Goal: Task Accomplishment & Management: Complete application form

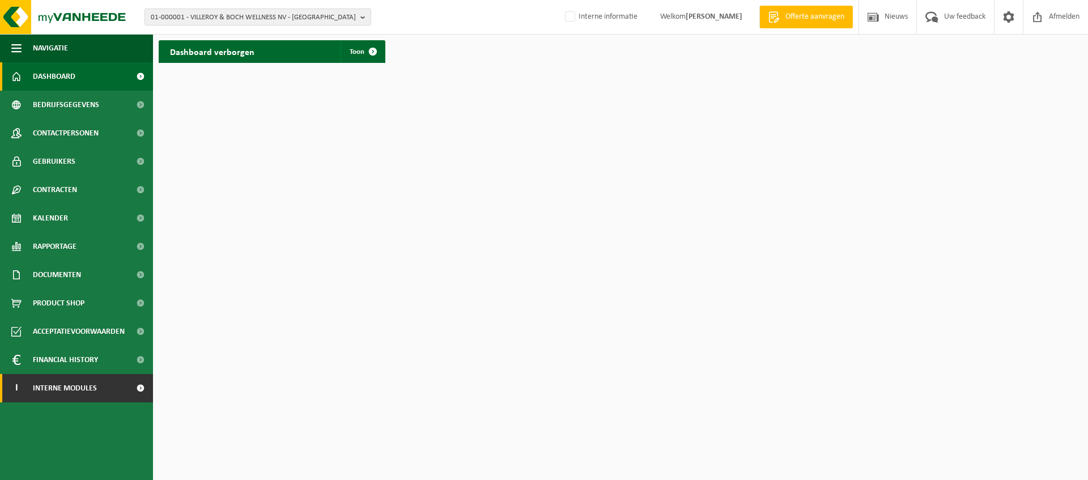
click at [131, 391] on span at bounding box center [141, 388] width 26 height 28
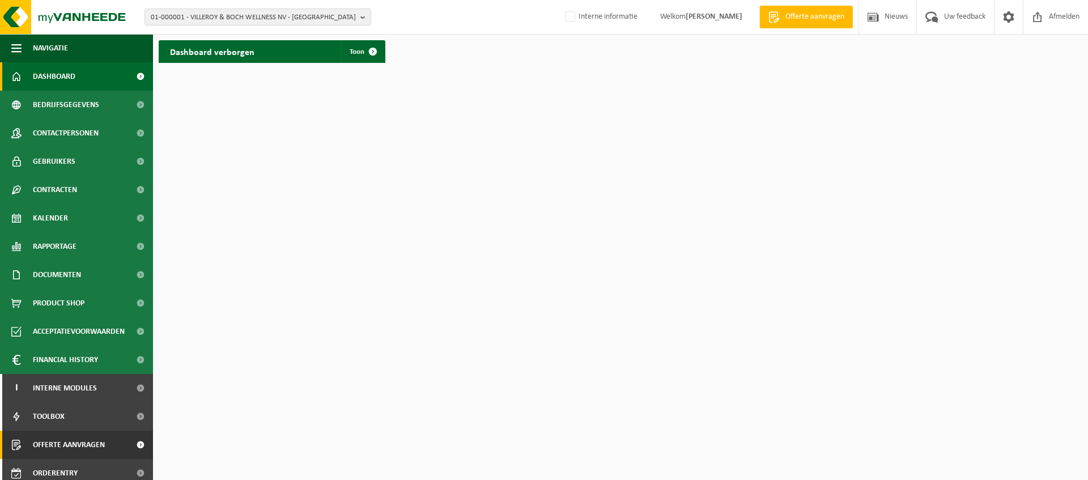
click at [77, 447] on span "Offerte aanvragen" at bounding box center [69, 445] width 72 height 28
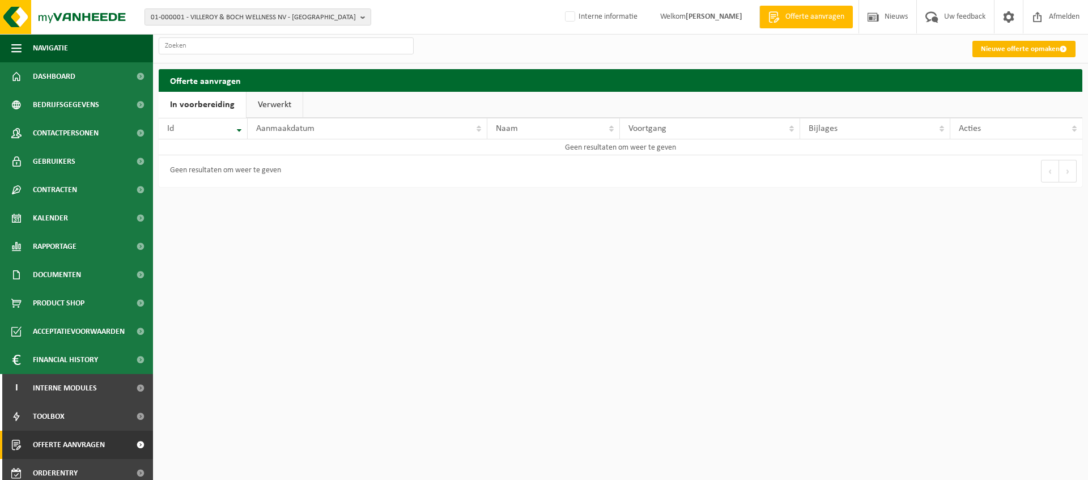
click at [1018, 48] on link "Nieuwe offerte opmaken" at bounding box center [1024, 49] width 103 height 16
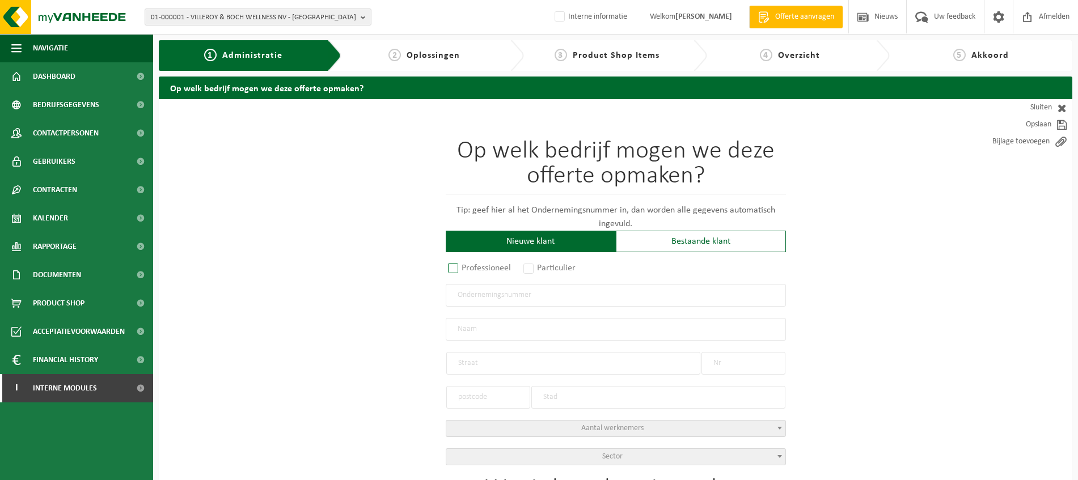
click at [473, 267] on label "Professioneel" at bounding box center [480, 268] width 69 height 16
click at [472, 267] on input "Professioneel" at bounding box center [467, 268] width 7 height 7
radio input "true"
click at [497, 296] on input "text" at bounding box center [616, 295] width 340 height 23
paste input "BE0416835625"
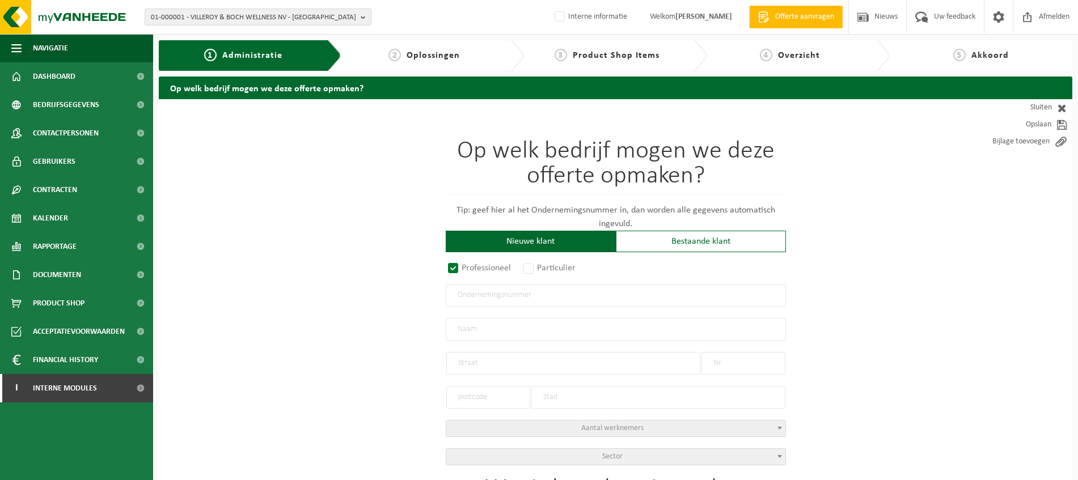
type input "BE0416835625"
radio input "true"
radio input "false"
select select
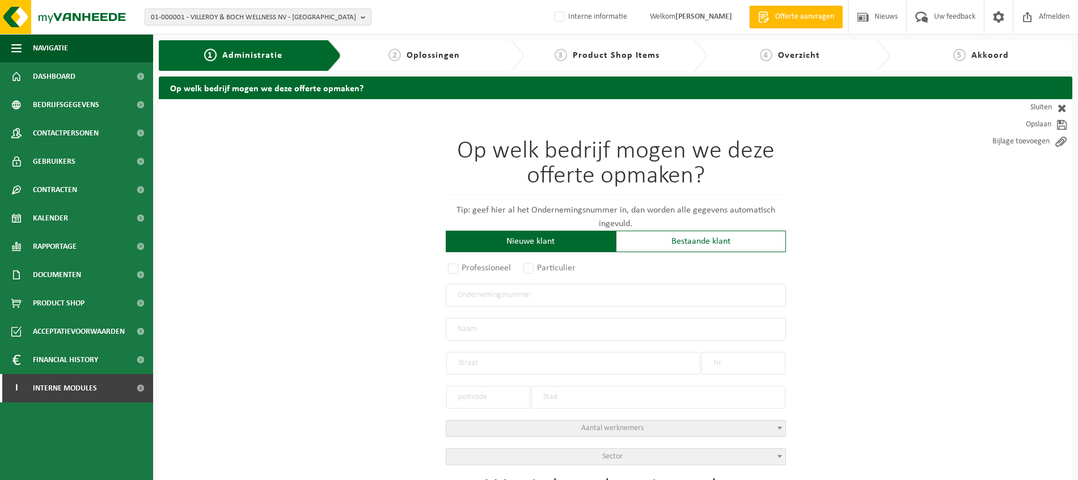
type input "VERMETAL BVBA"
type input "BRANDEKENSWEG"
type input "54"
type input "2627"
type input "SCHELLE"
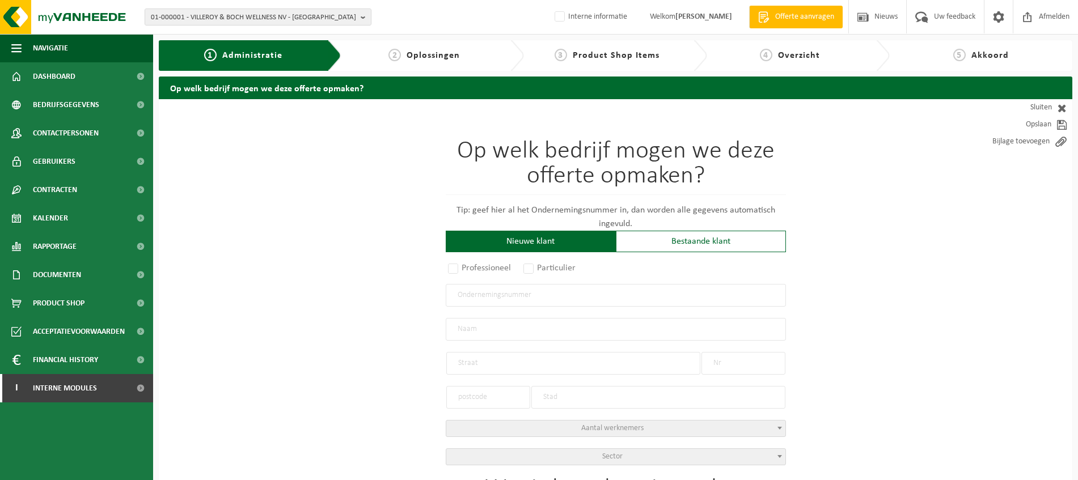
type input "2015433336"
radio input "true"
select select "5858"
type input "0416.835.625"
type input "VERMETAL"
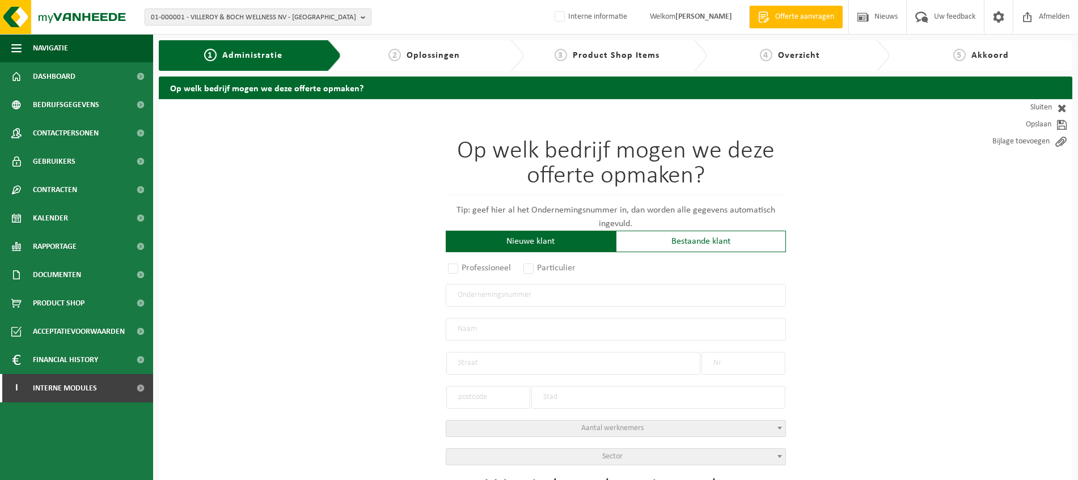
type input "BRANDEKENSWEG"
type input "54"
type input "2627"
type input "SCHELLE"
select select "1057"
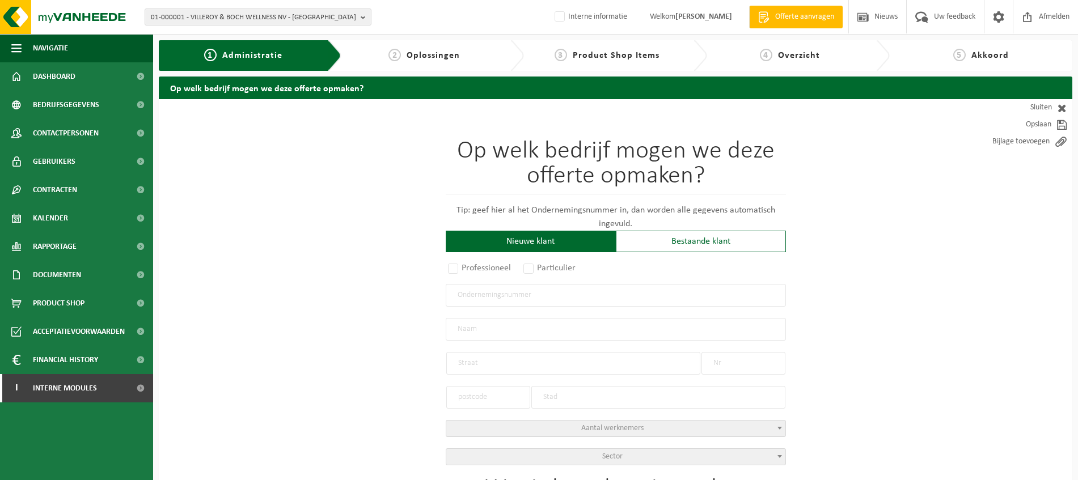
type input "VERMETAL"
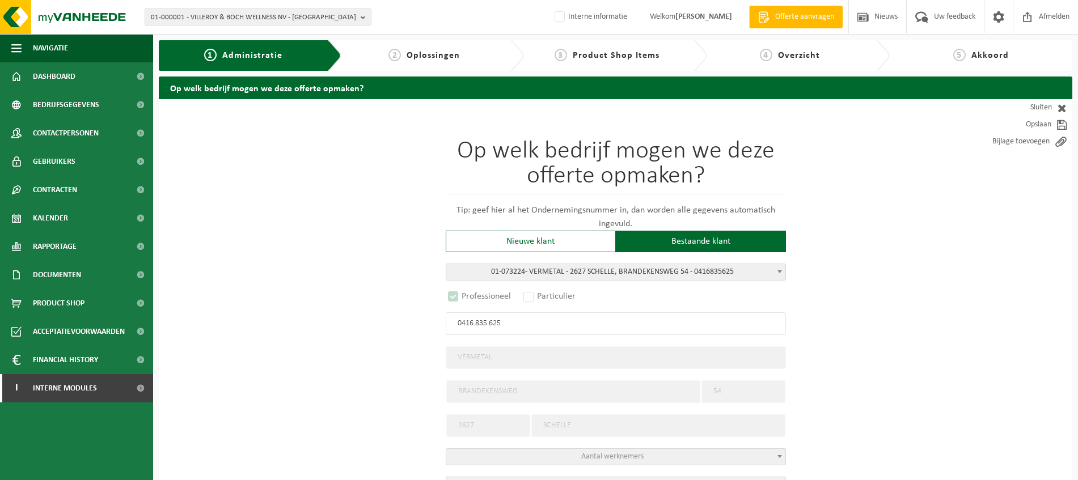
select select "D"
type input "0416.835.625"
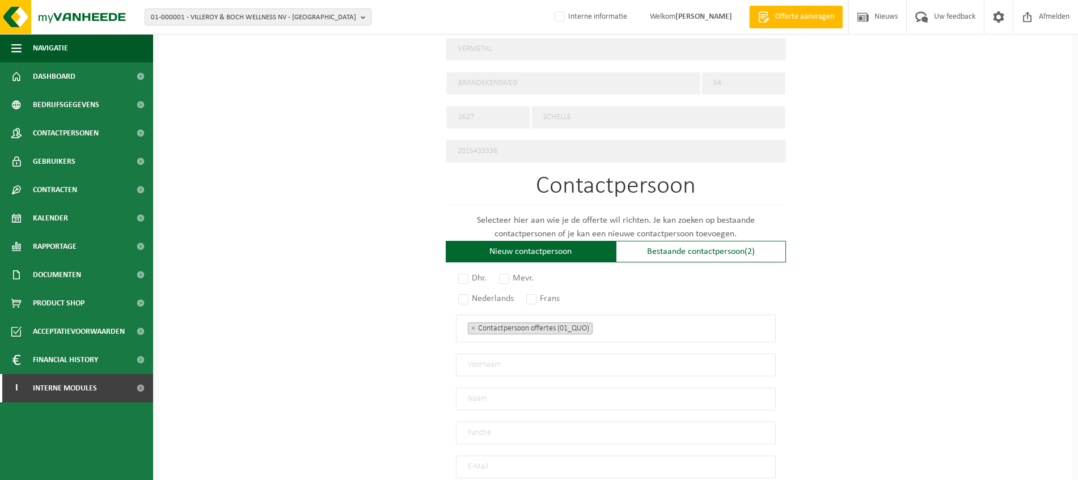
scroll to position [567, 0]
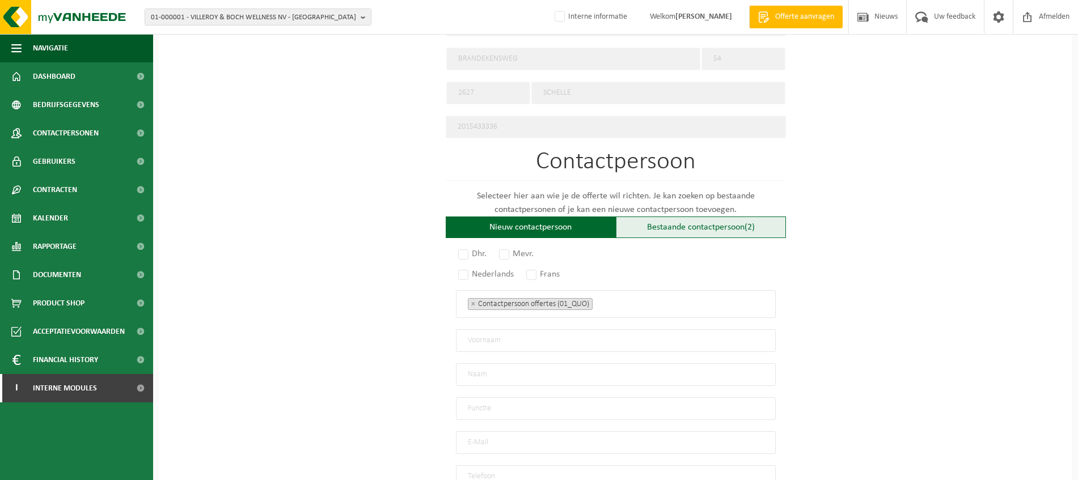
click at [745, 227] on div "Bestaande contactpersoon (2)" at bounding box center [701, 228] width 170 height 22
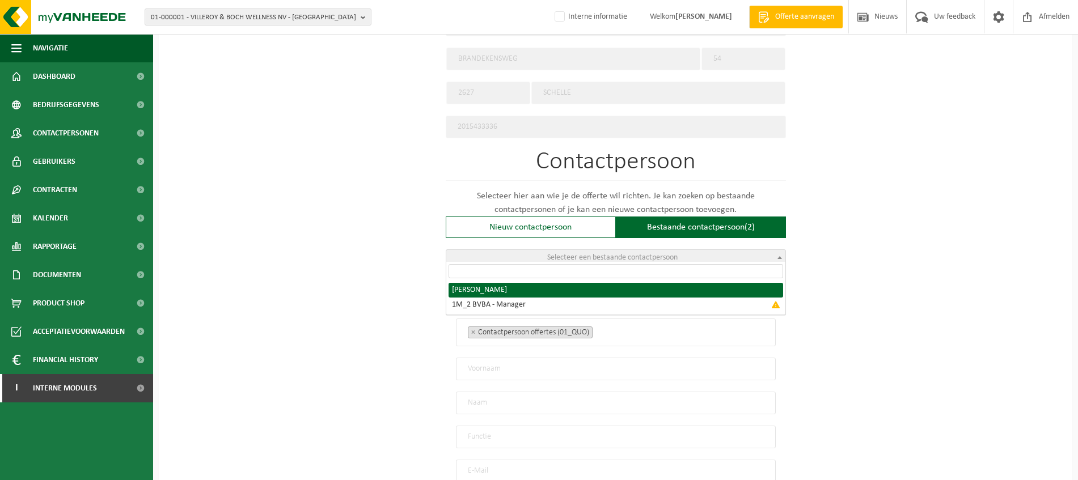
click at [777, 256] on b at bounding box center [779, 257] width 5 height 3
radio input "true"
select select "{"code":"10-821149","firstname":"LUC","surname":"MOORTGAT","gender":"Male","pos…"
select select
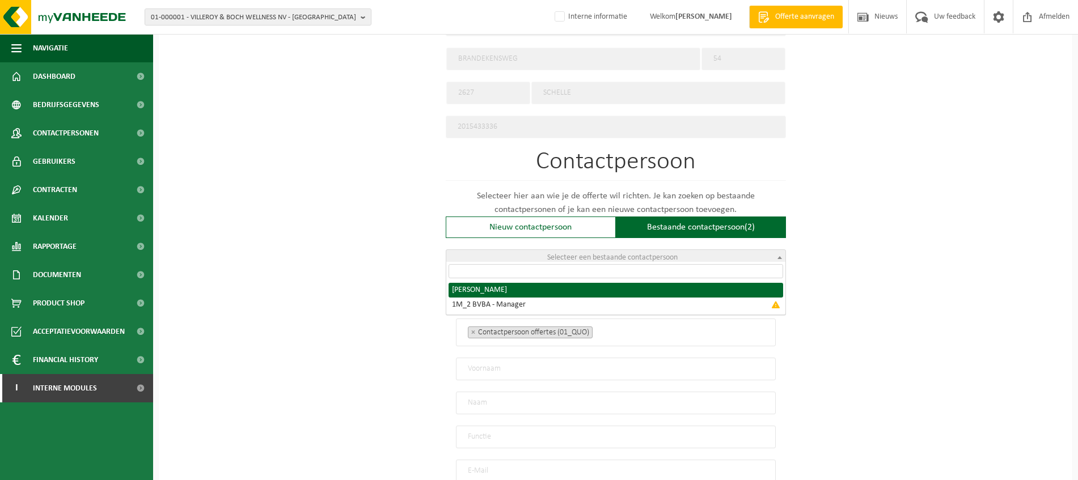
type input "LUC"
type input "MOORTGAT"
type input "luc@vermetal.be"
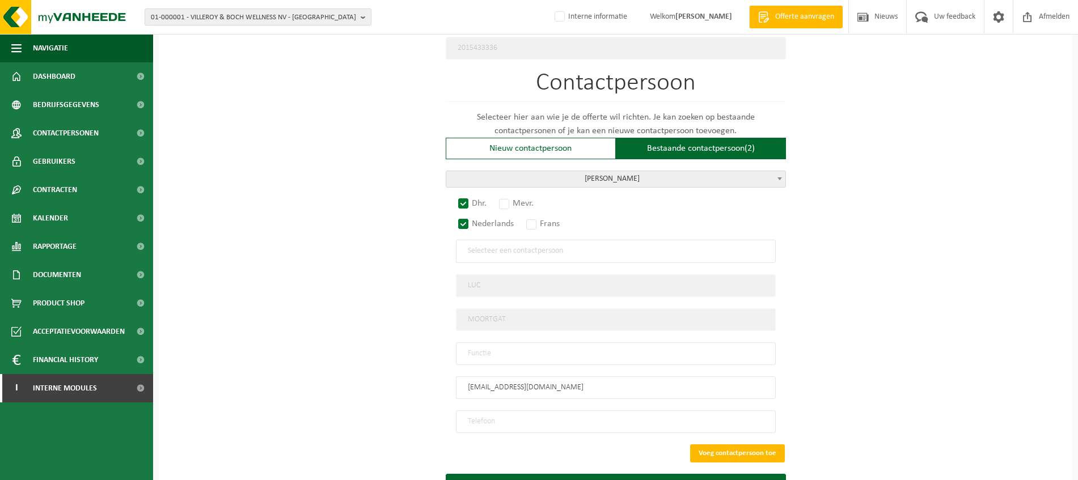
scroll to position [694, 0]
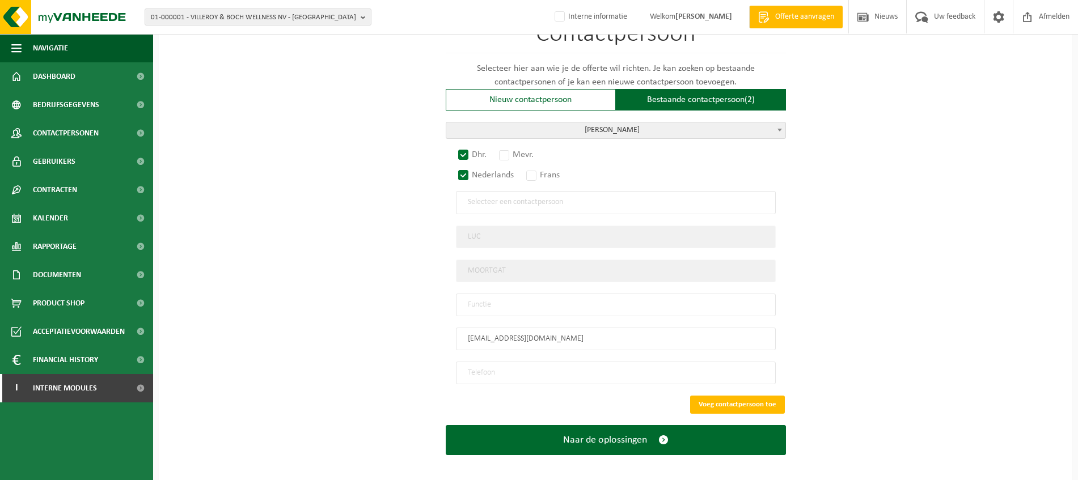
click at [504, 294] on input "text" at bounding box center [616, 305] width 320 height 23
type input "Zaakvoerder"
click at [587, 368] on input "tel" at bounding box center [616, 373] width 320 height 23
click at [532, 371] on input "tel" at bounding box center [616, 373] width 320 height 23
paste input "+3238886606"
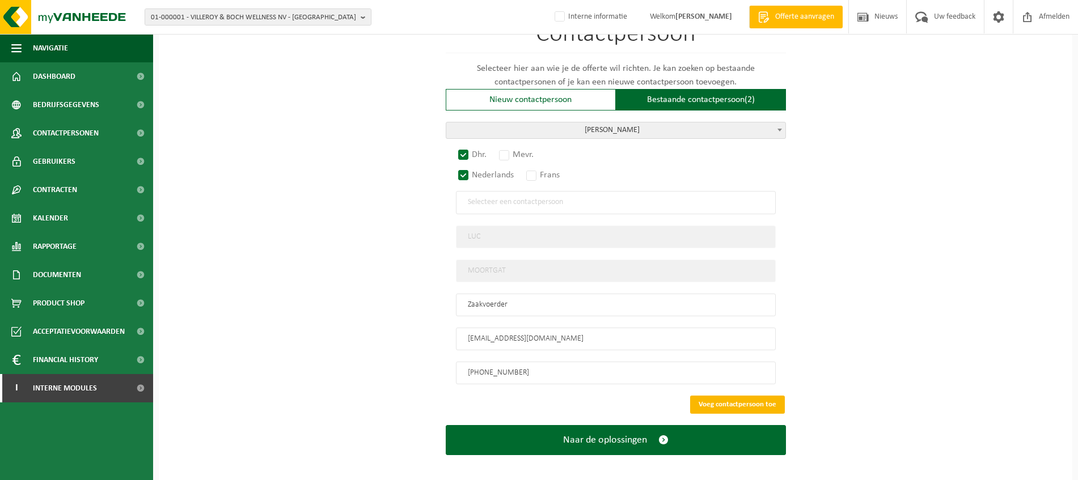
type input "+32 3 888 66 06"
click at [733, 398] on button "Voeg contactpersoon toe" at bounding box center [737, 405] width 95 height 18
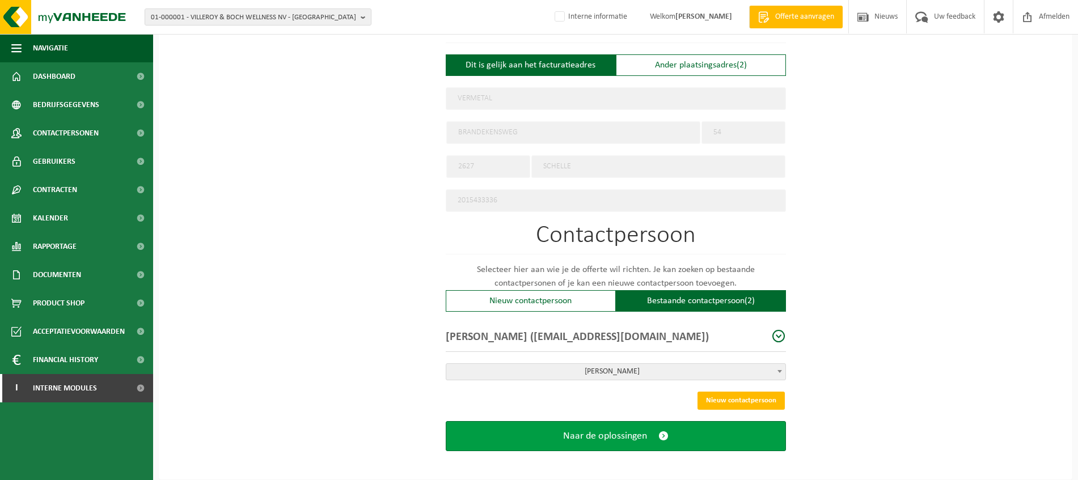
click at [662, 430] on span "submit" at bounding box center [663, 436] width 10 height 12
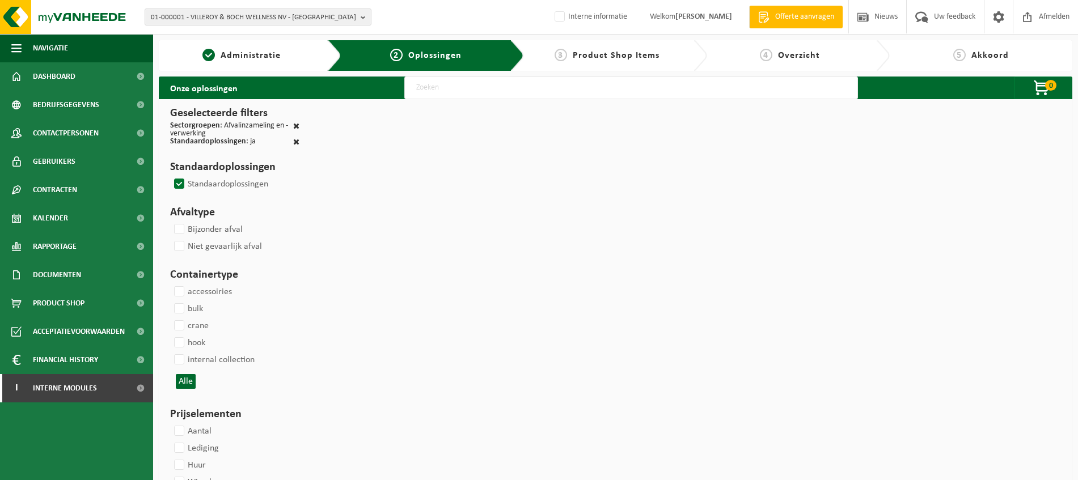
click at [480, 94] on input "text" at bounding box center [631, 88] width 454 height 23
type input "C"
select select
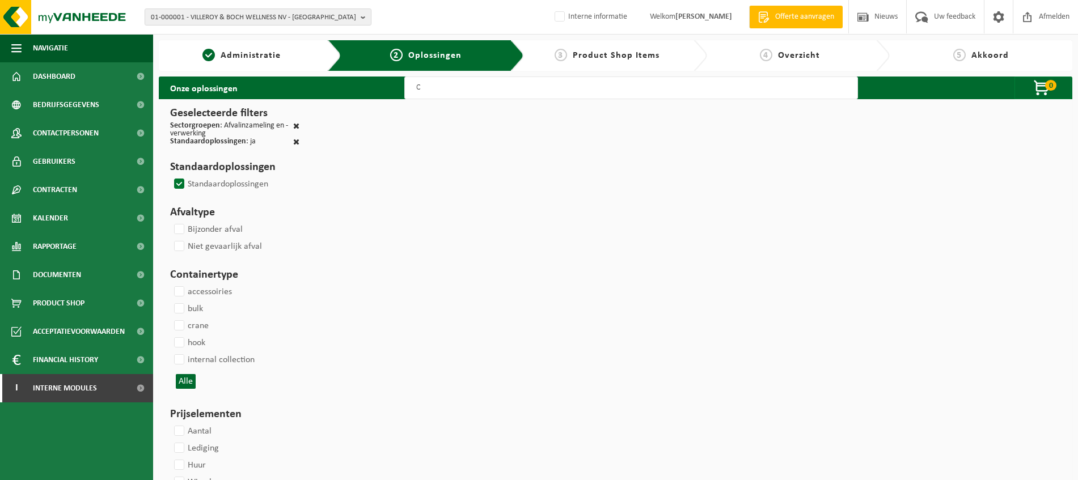
select select
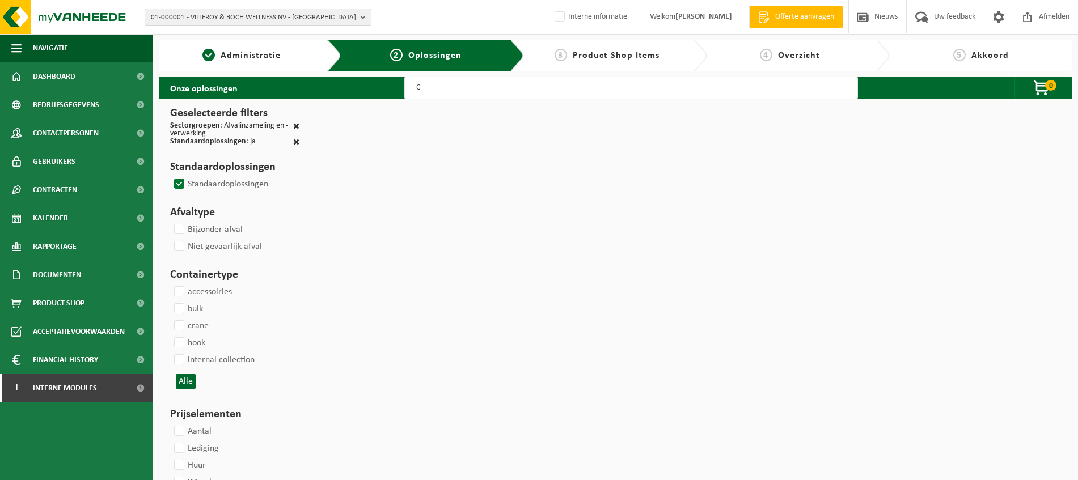
select select
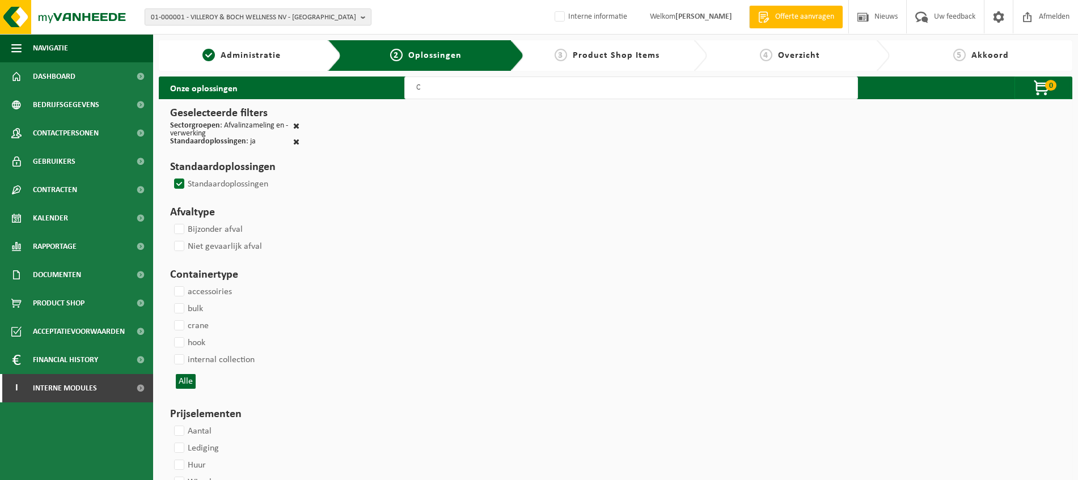
select select
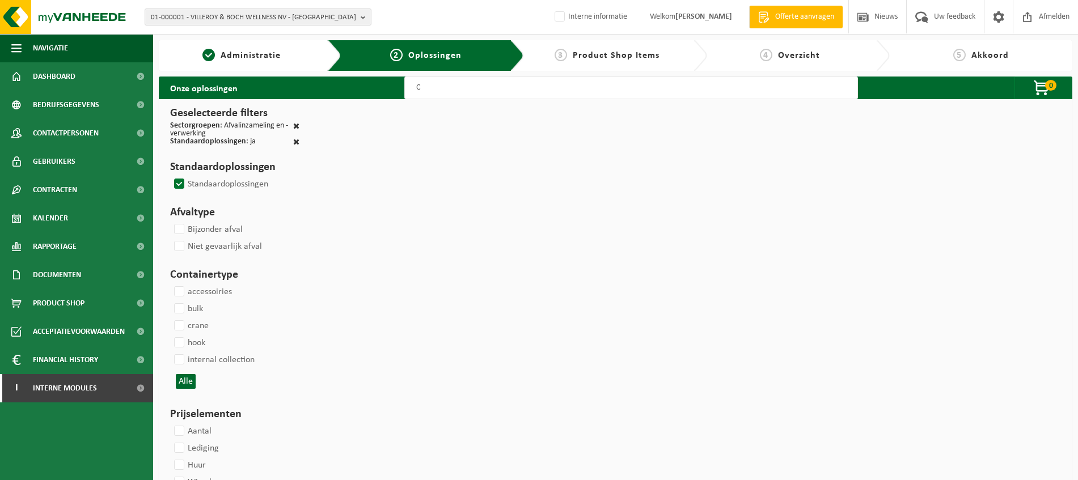
select select
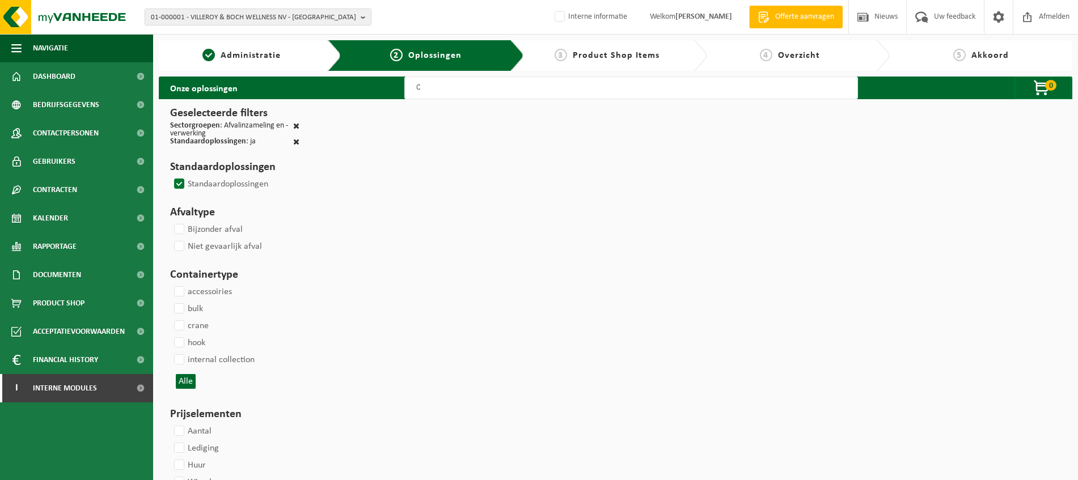
select select
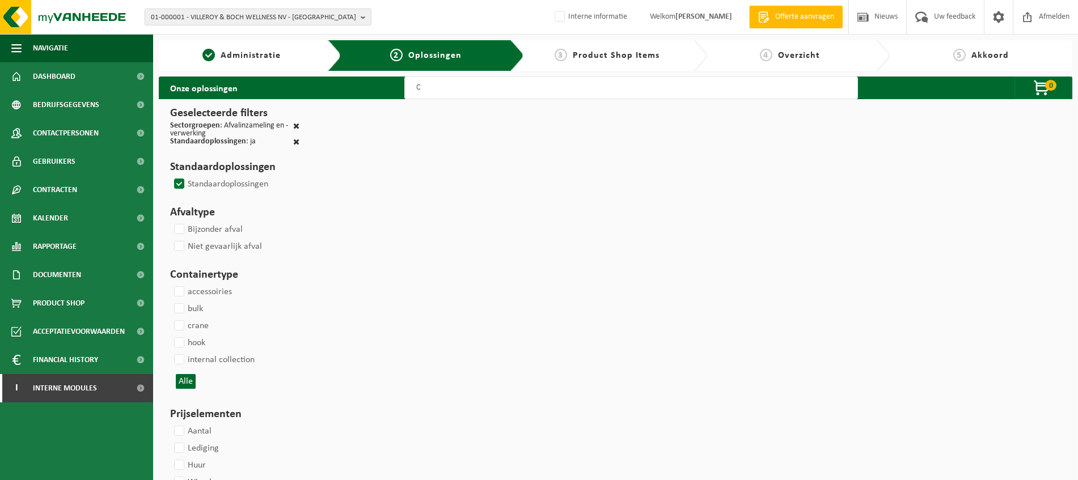
select select
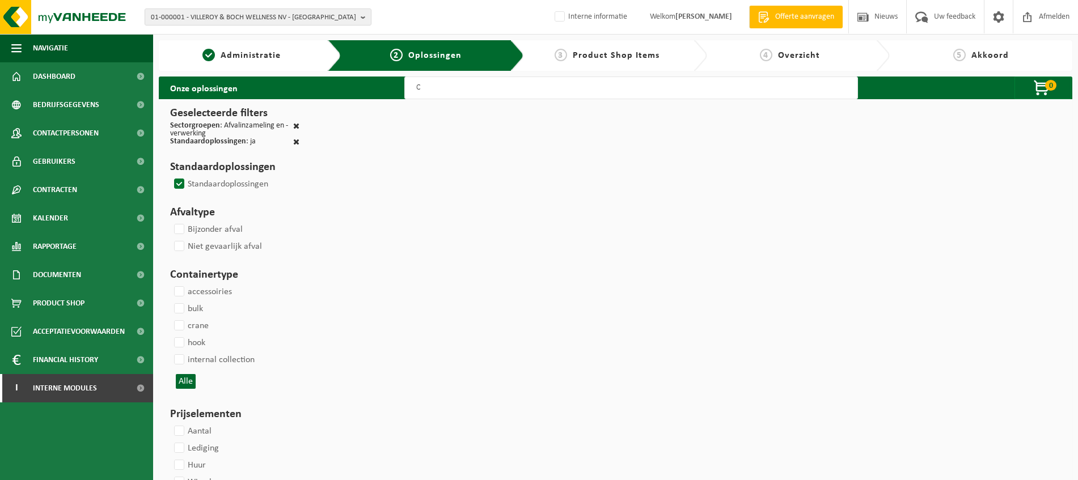
select select
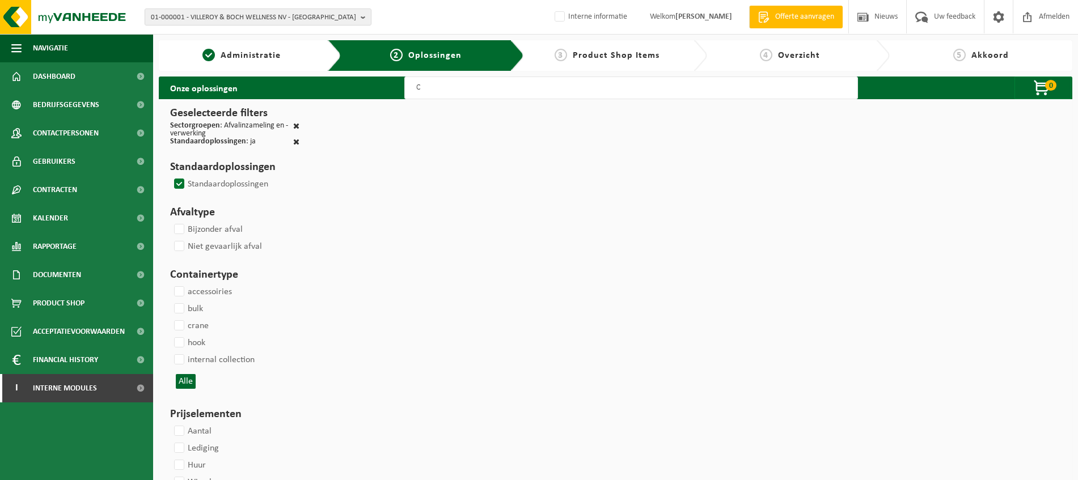
select select
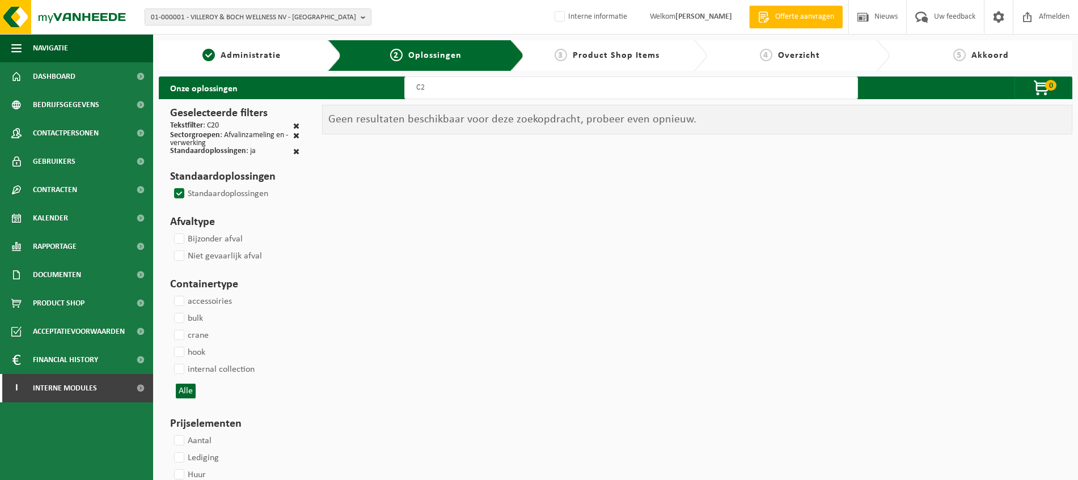
type input "C"
type input "afzet"
drag, startPoint x: 457, startPoint y: 87, endPoint x: 405, endPoint y: 87, distance: 52.2
click at [405, 87] on input "afzet" at bounding box center [631, 88] width 454 height 23
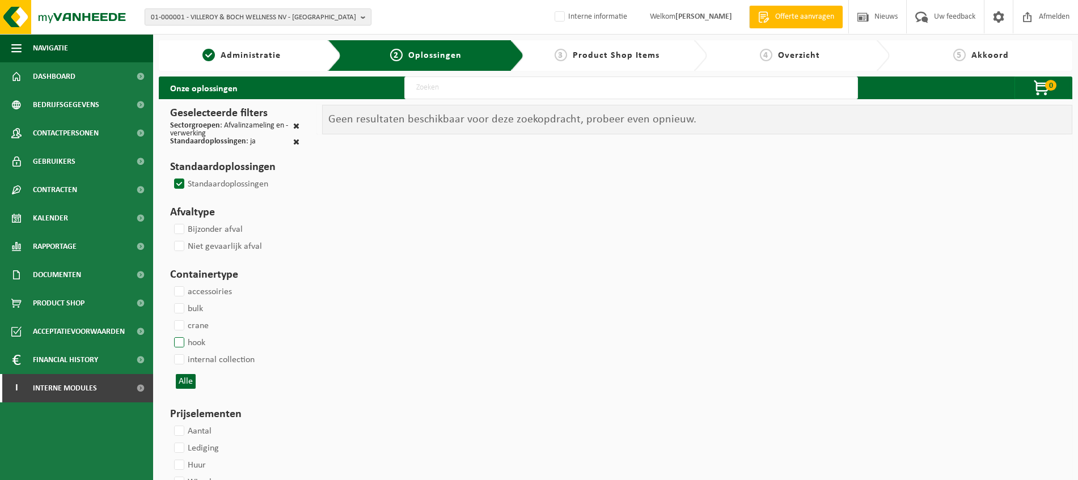
click at [184, 342] on label "hook" at bounding box center [188, 342] width 33 height 17
click at [170, 334] on input "hook" at bounding box center [170, 334] width 1 height 1
checkbox input "true"
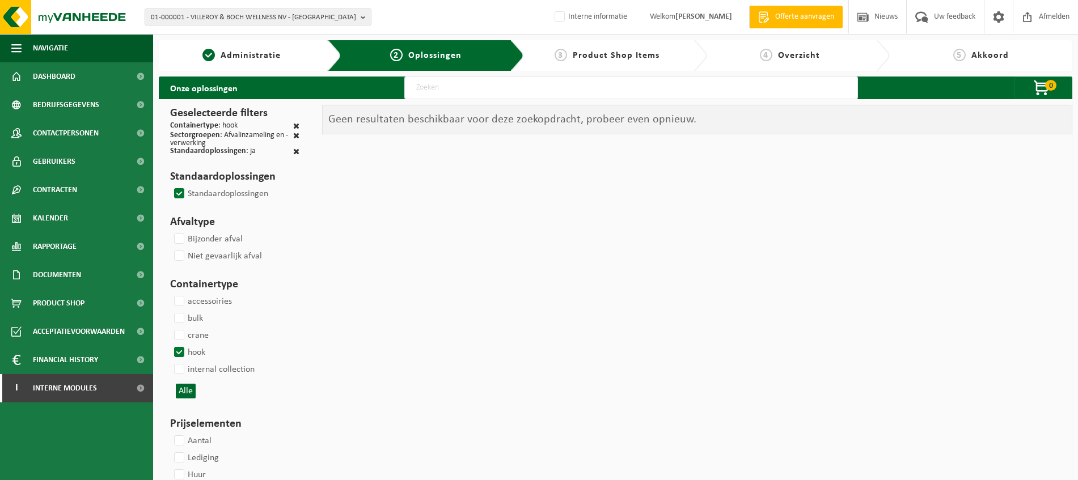
select select
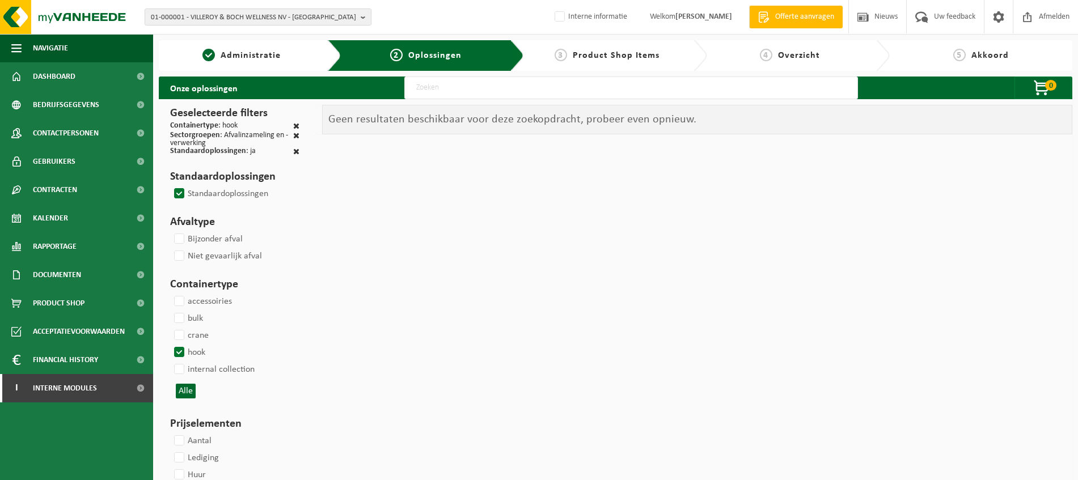
select select
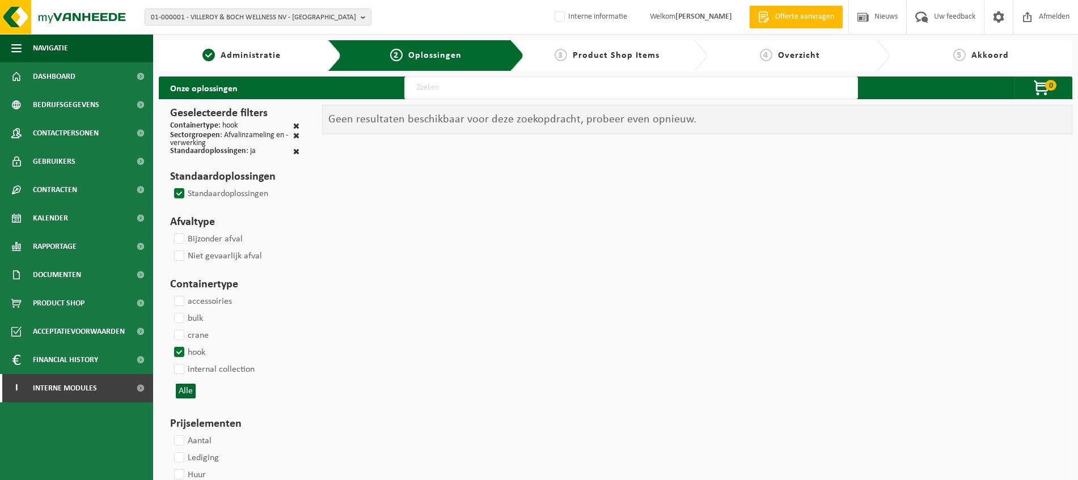
select select
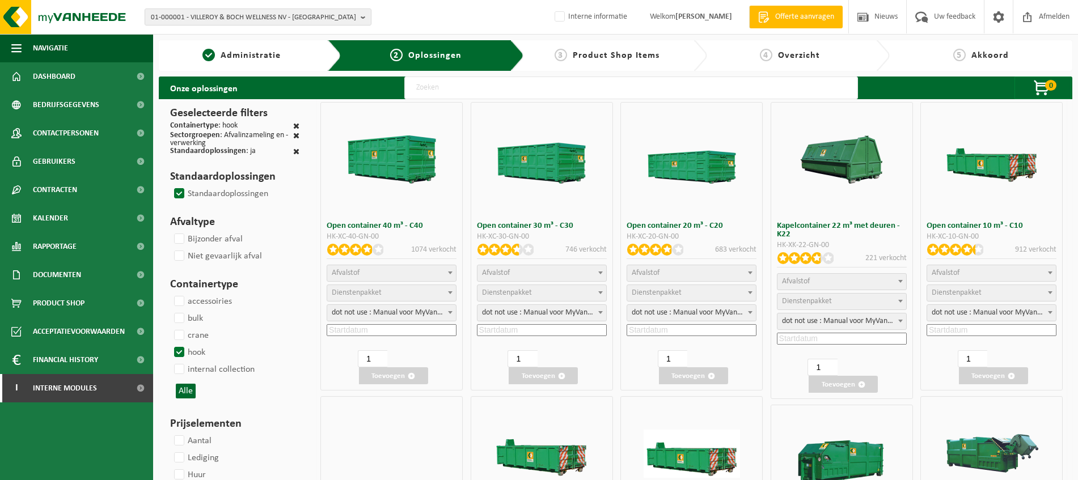
select select
select select "197"
select select
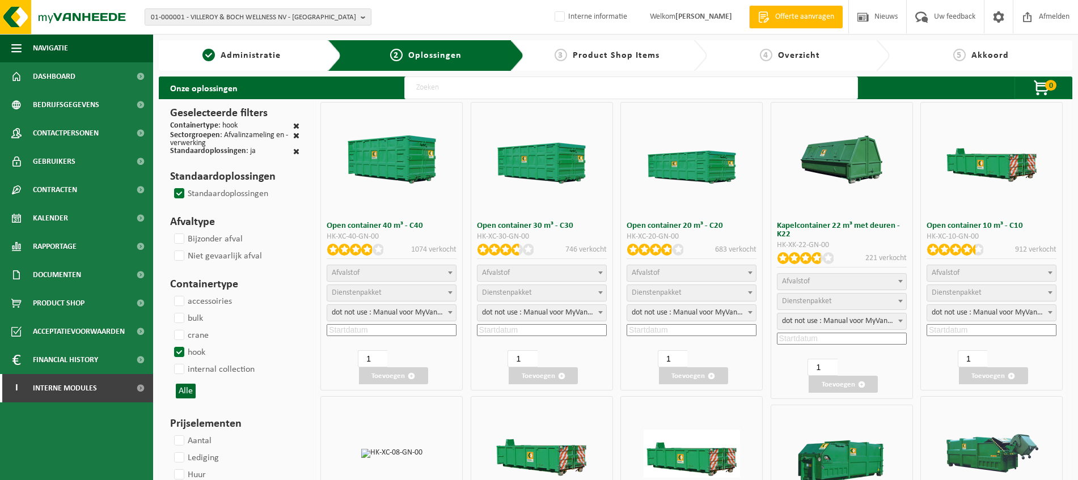
select select
select select "8"
select select
select select "7"
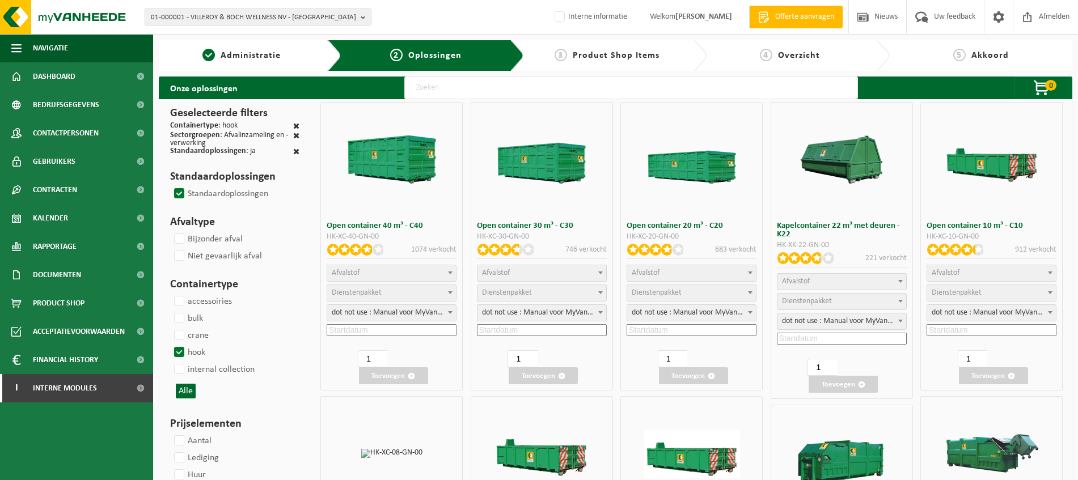
select select
select select "7"
select select
select select "25"
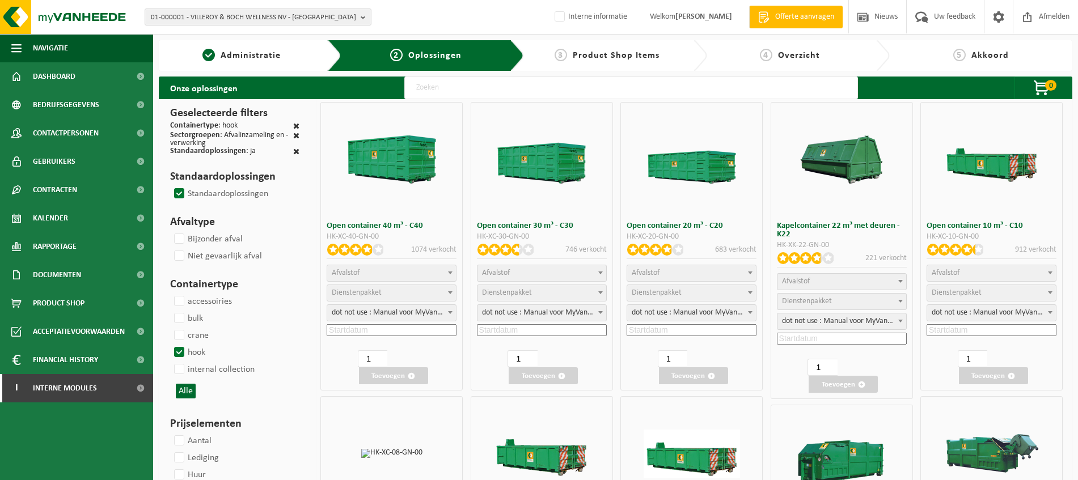
select select "25"
click at [749, 273] on b at bounding box center [750, 273] width 5 height 3
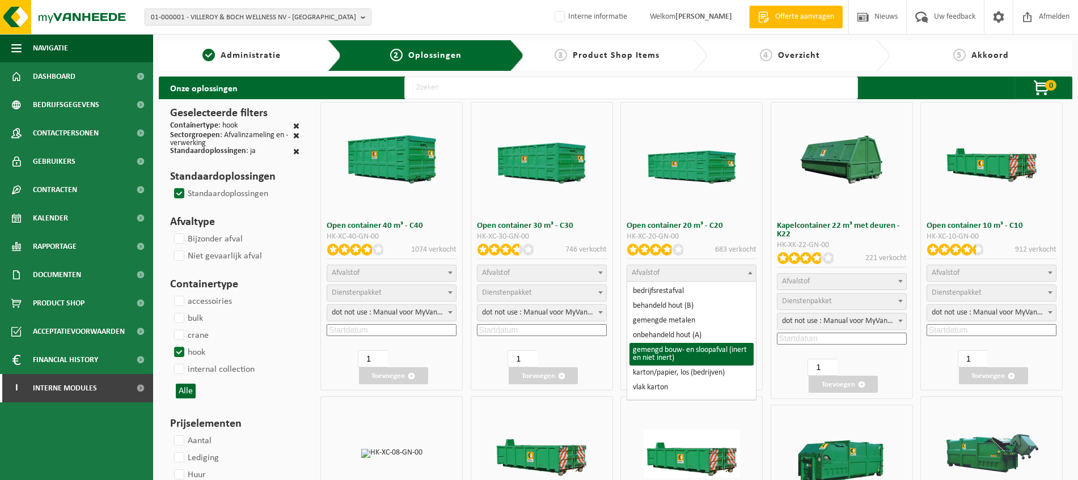
select select "31"
select select
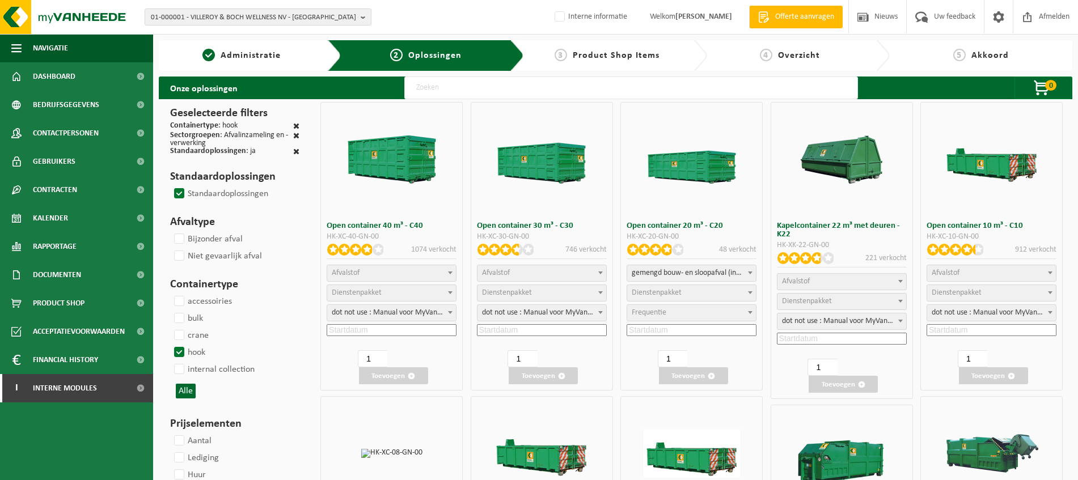
select select
click at [749, 295] on span at bounding box center [749, 292] width 11 height 15
select select "7"
select select "25"
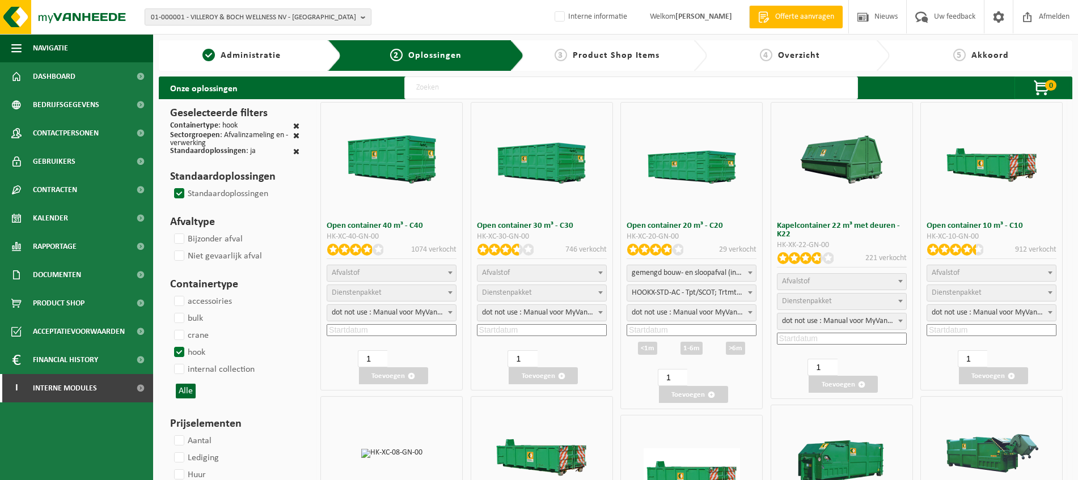
click at [747, 315] on span at bounding box center [749, 312] width 11 height 15
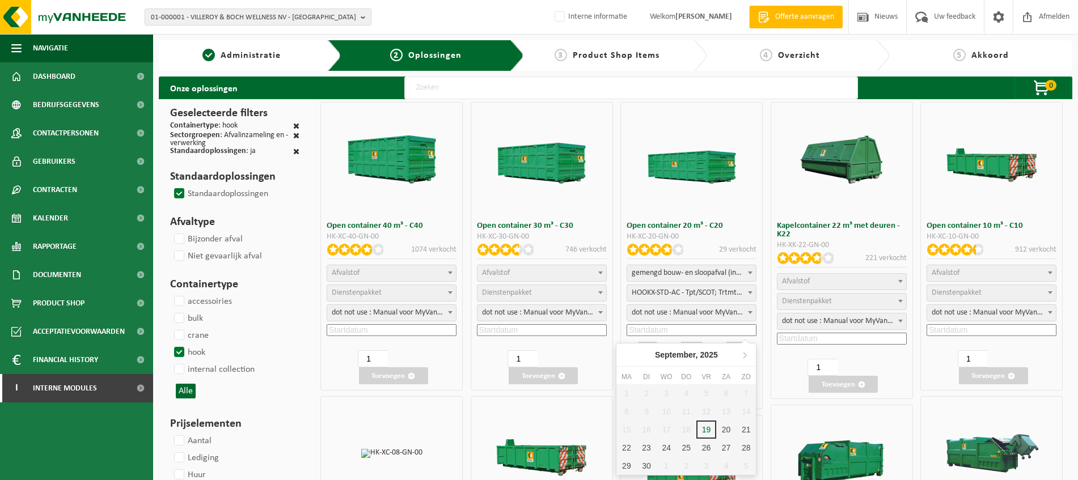
click at [683, 328] on input at bounding box center [691, 330] width 130 height 12
click at [708, 430] on div "19" at bounding box center [706, 430] width 20 height 18
type input "2025-09-19"
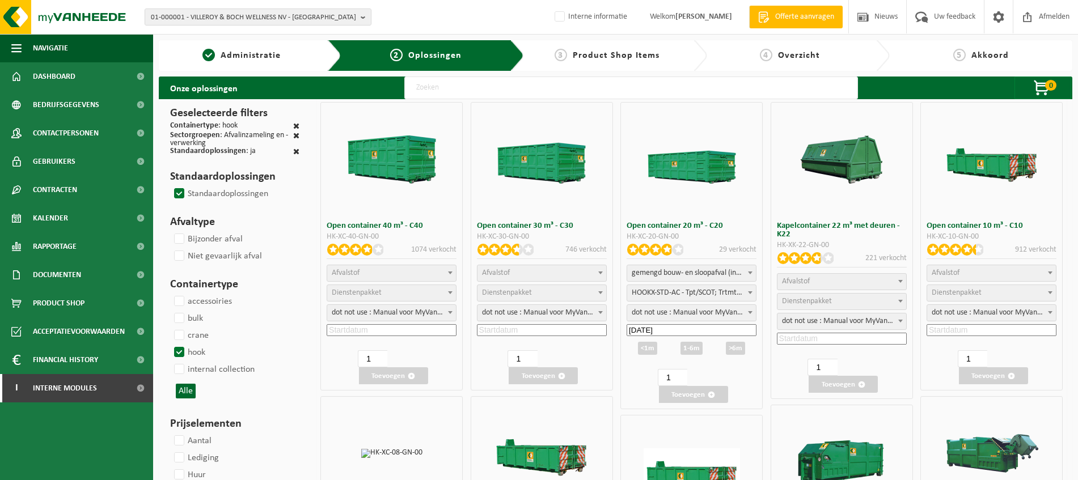
click at [648, 350] on div "<1m" at bounding box center [647, 348] width 19 height 13
type input "2025-09-20"
click at [668, 389] on input "1" at bounding box center [672, 392] width 29 height 17
click at [692, 405] on button "Toevoegen" at bounding box center [693, 409] width 69 height 17
click at [748, 313] on b at bounding box center [750, 312] width 5 height 3
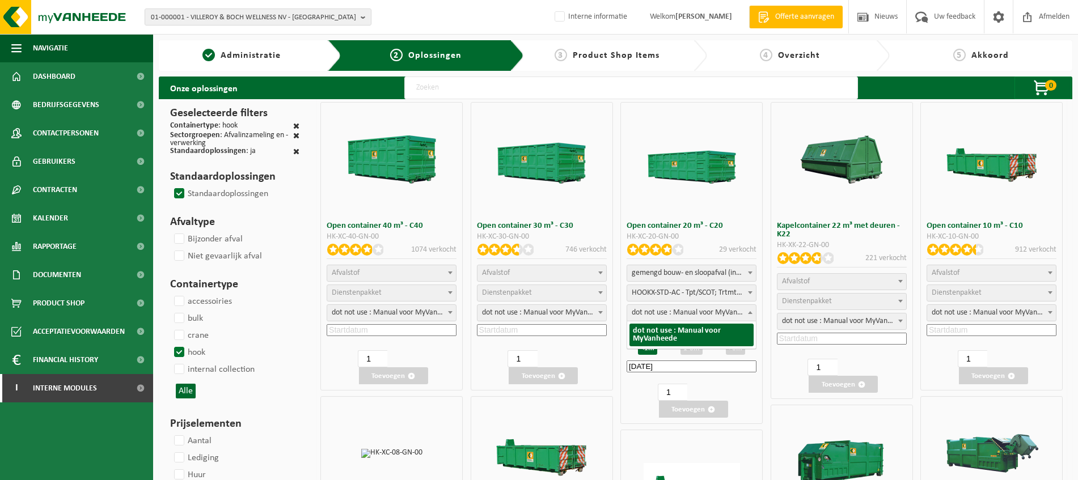
click at [751, 311] on b at bounding box center [750, 312] width 5 height 3
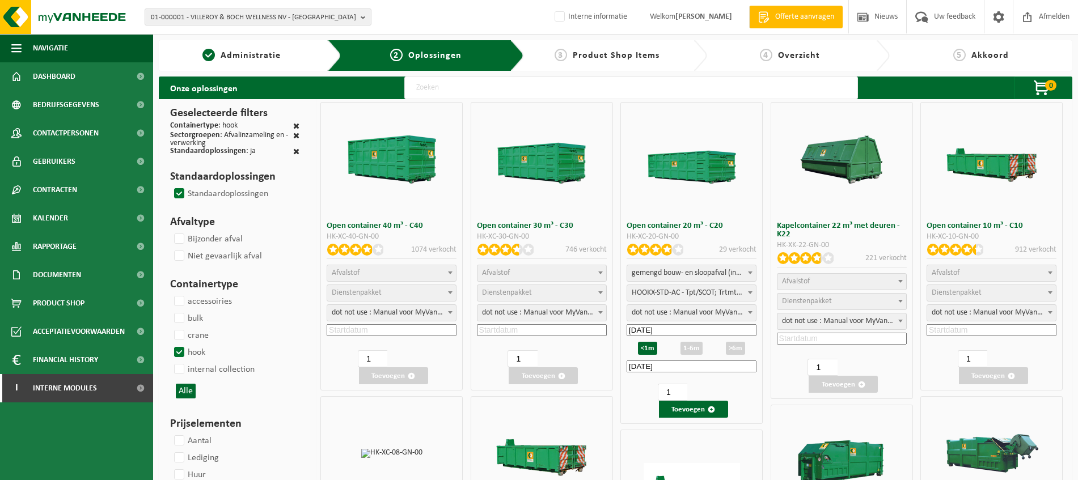
click at [690, 347] on div "1-6m" at bounding box center [691, 348] width 22 height 13
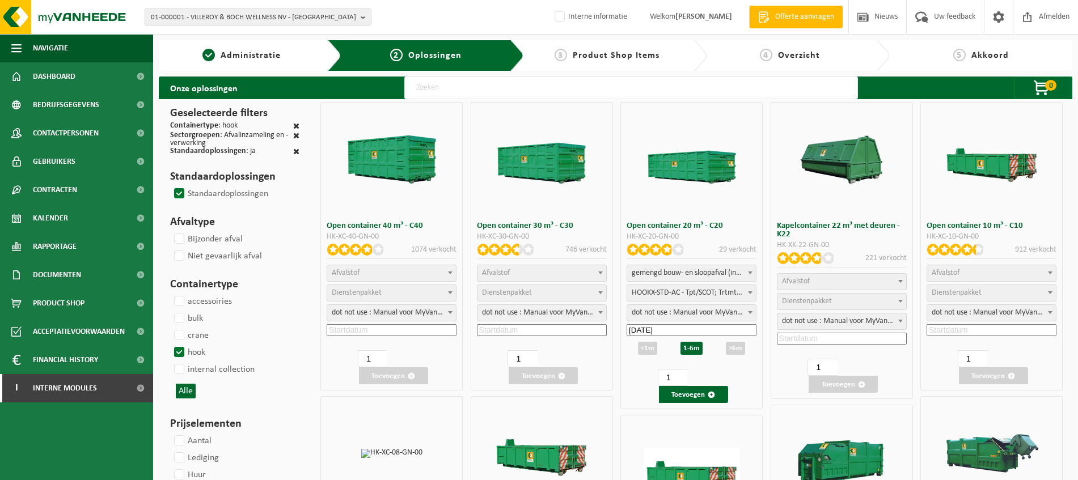
click at [649, 347] on div "<1m" at bounding box center [647, 348] width 19 height 13
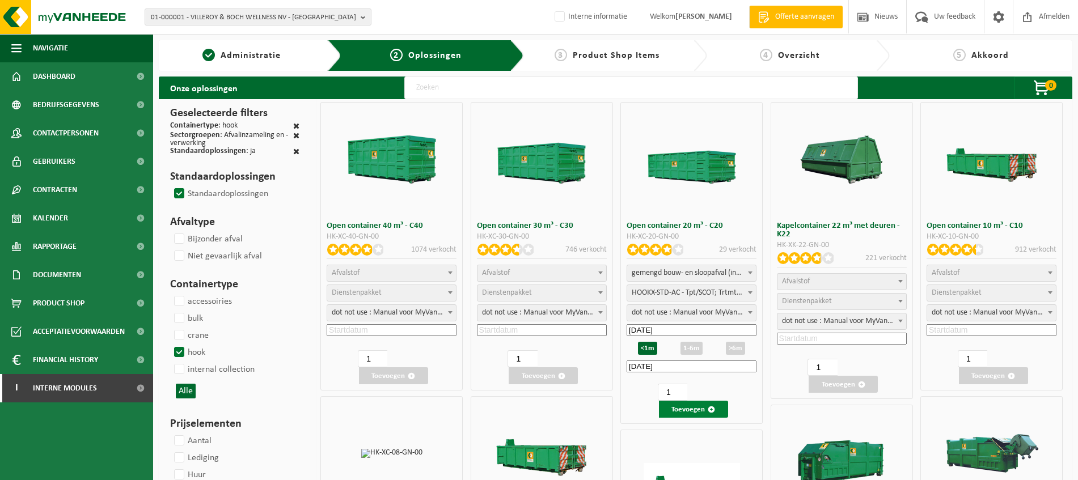
click at [706, 407] on button "Toevoegen" at bounding box center [693, 409] width 69 height 17
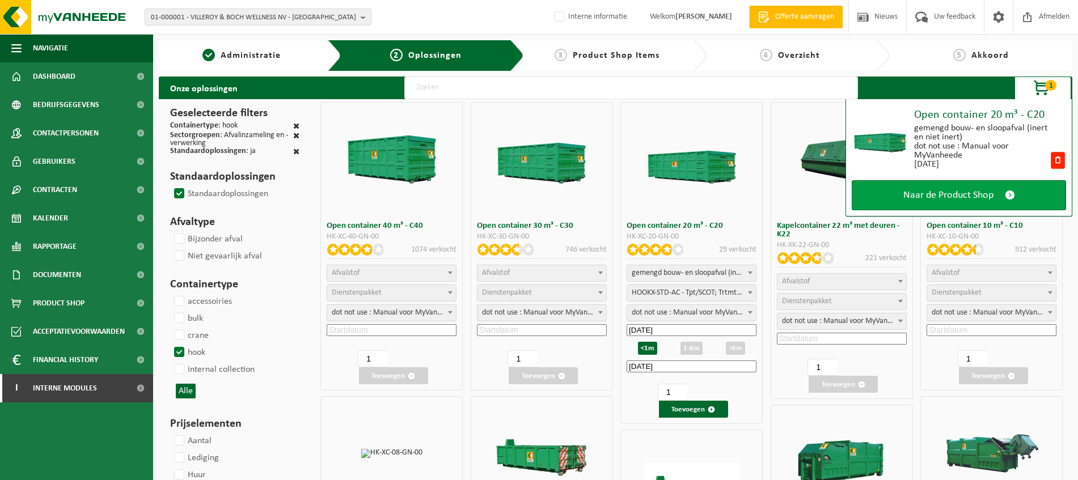
click at [980, 202] on link "Naar de Product Shop" at bounding box center [958, 195] width 214 height 30
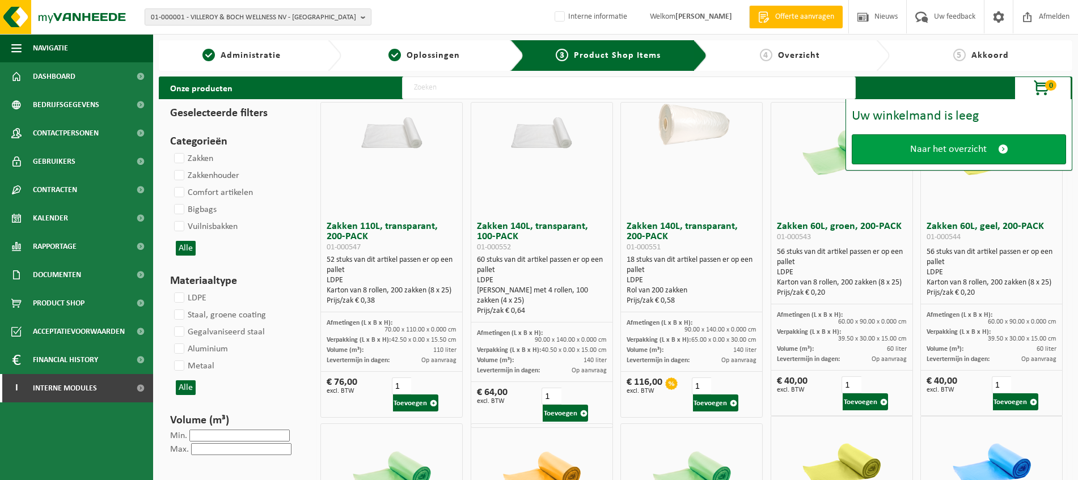
click at [998, 155] on link "Naar het overzicht" at bounding box center [958, 149] width 214 height 30
click at [1002, 149] on span at bounding box center [1003, 149] width 10 height 12
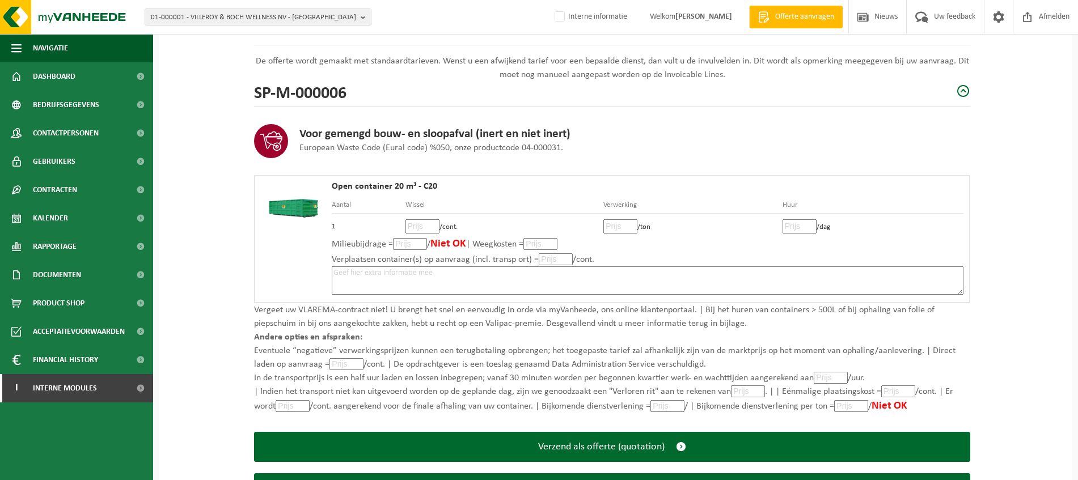
scroll to position [170, 0]
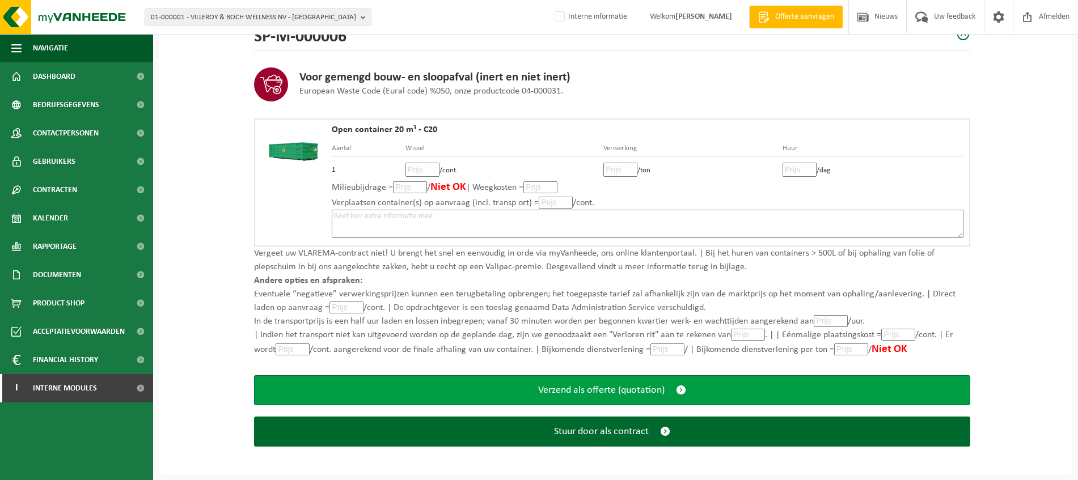
click at [608, 392] on span "Verzend als offerte (quotation)" at bounding box center [601, 390] width 126 height 12
click at [573, 390] on span "Verzend als offerte (quotation)" at bounding box center [601, 390] width 126 height 12
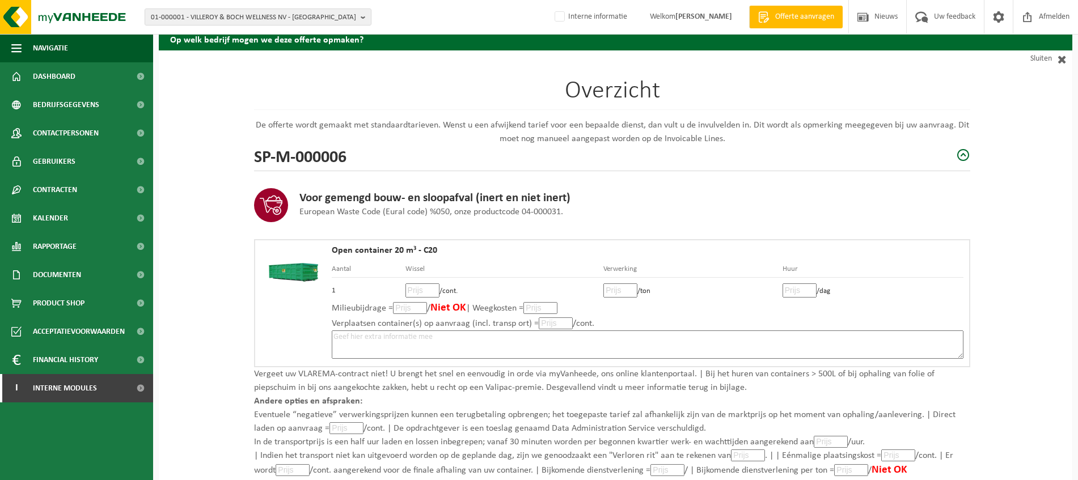
scroll to position [0, 0]
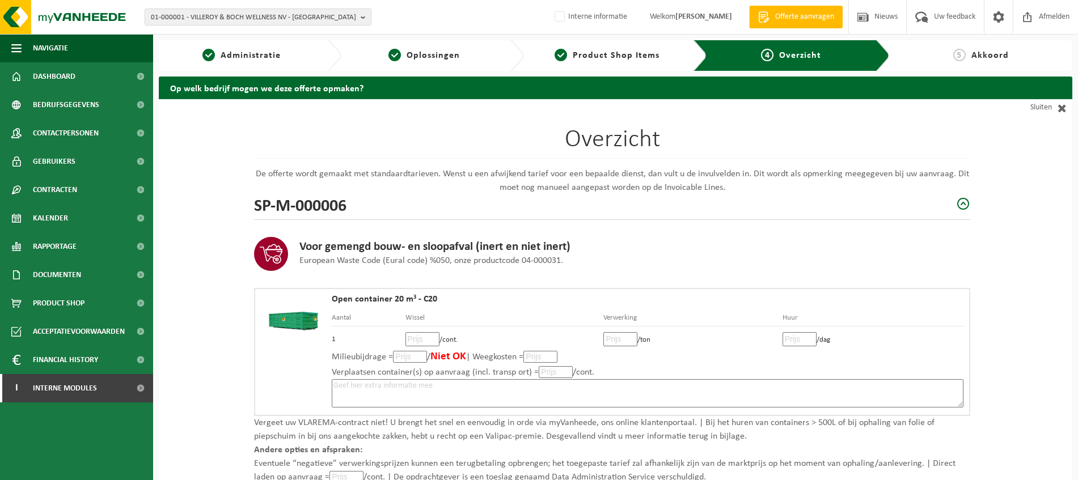
drag, startPoint x: 227, startPoint y: 61, endPoint x: 114, endPoint y: 5, distance: 126.0
click at [227, 61] on link "1 Administratie" at bounding box center [241, 56] width 154 height 14
